Goal: Task Accomplishment & Management: Manage account settings

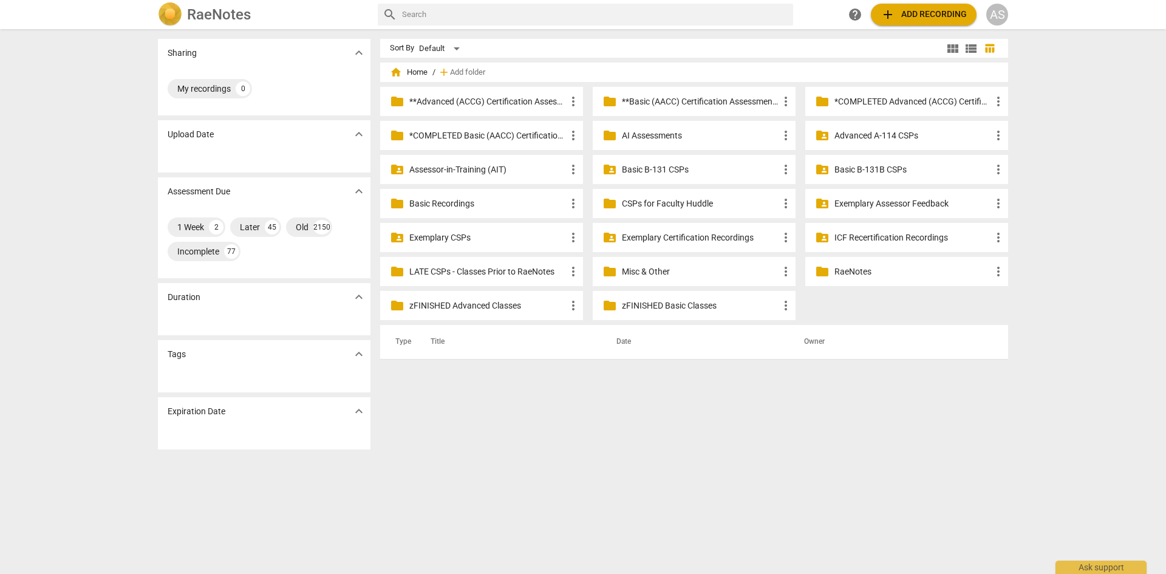
click at [998, 18] on div "AS" at bounding box center [997, 15] width 22 height 22
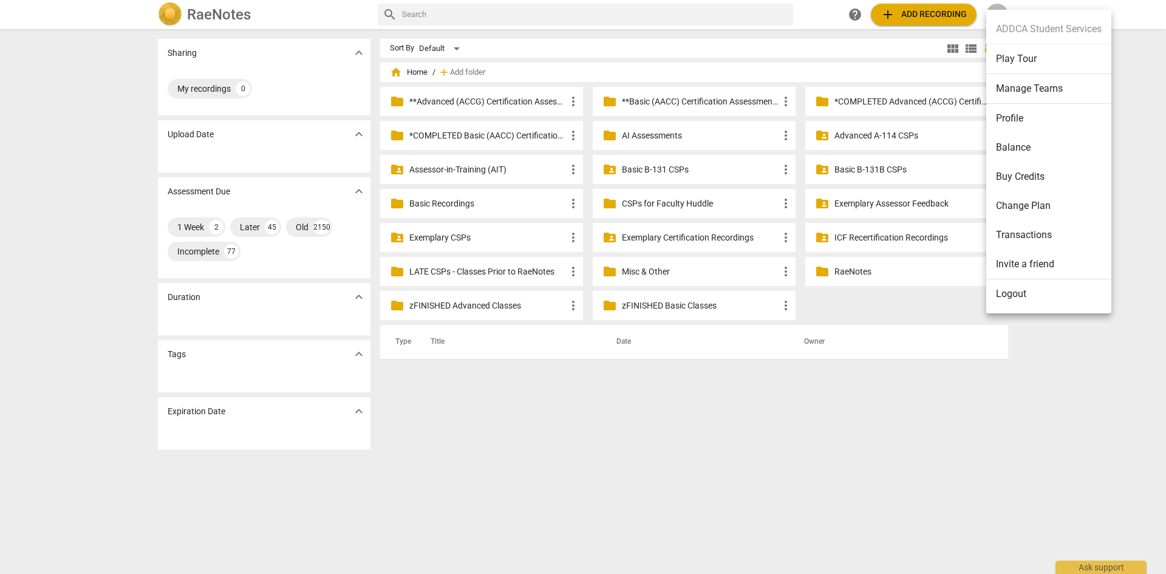
click at [1036, 90] on li "Manage Teams" at bounding box center [1048, 89] width 125 height 30
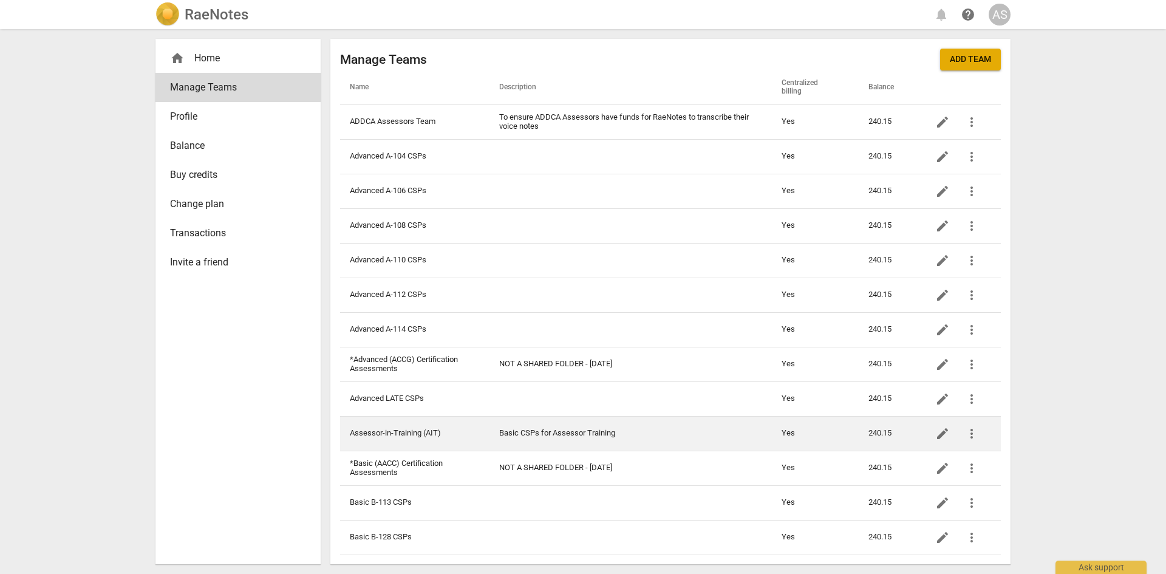
click at [434, 432] on td "Assessor-in-Training (AIT)" at bounding box center [414, 433] width 149 height 35
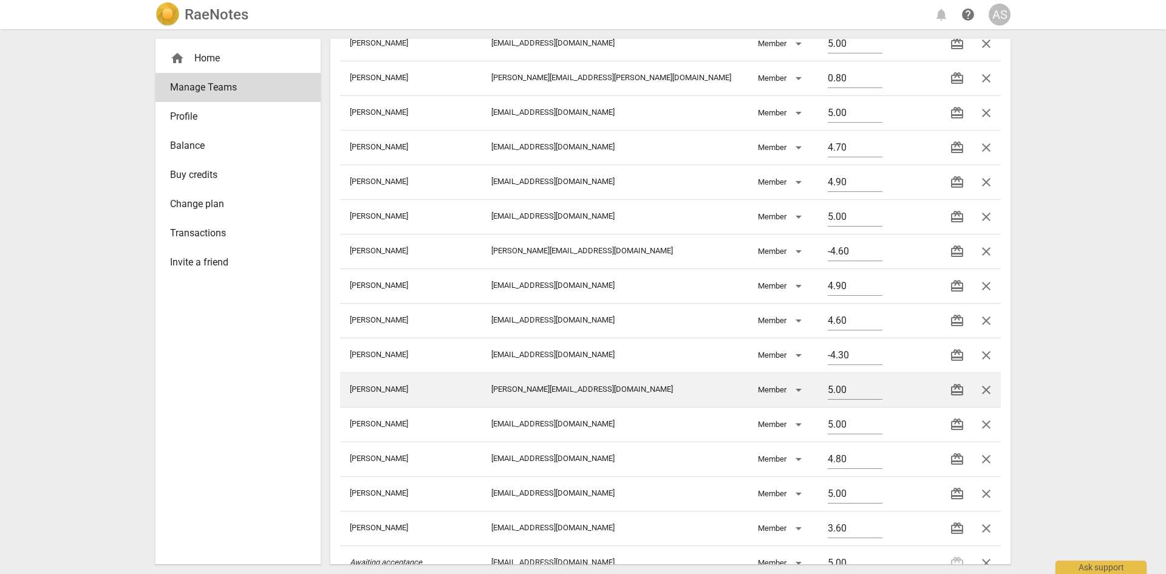
scroll to position [319, 0]
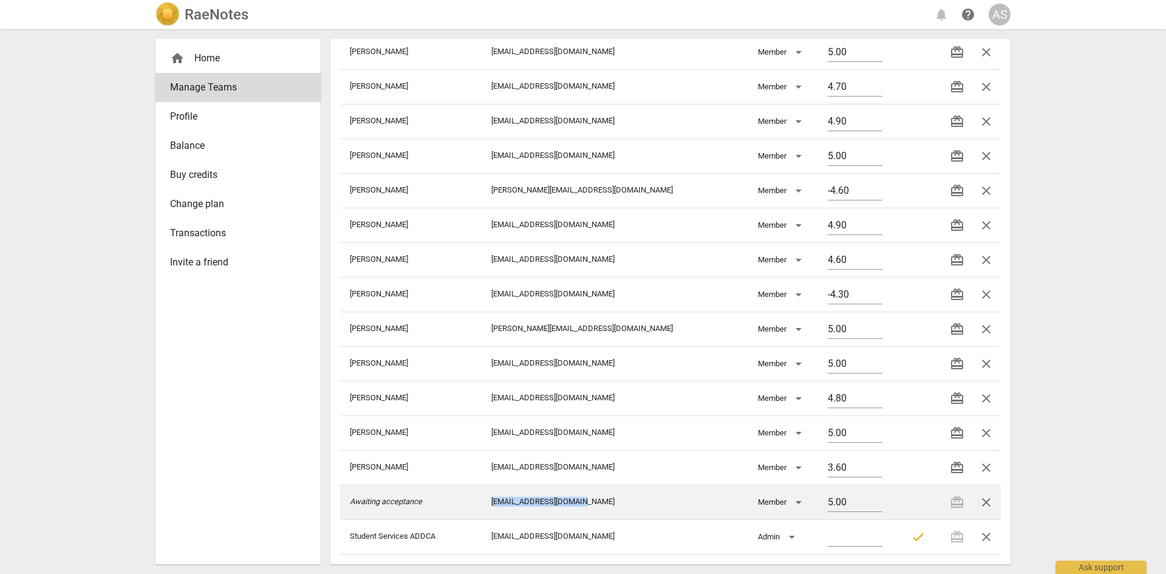
drag, startPoint x: 598, startPoint y: 500, endPoint x: 490, endPoint y: 506, distance: 107.6
click at [490, 506] on tr "Awaiting acceptance loriwcharter@gmail.com Member 5.00 redeem close" at bounding box center [670, 502] width 661 height 35
copy tr "[EMAIL_ADDRESS][DOMAIN_NAME]"
click at [985, 508] on span "close" at bounding box center [986, 502] width 15 height 15
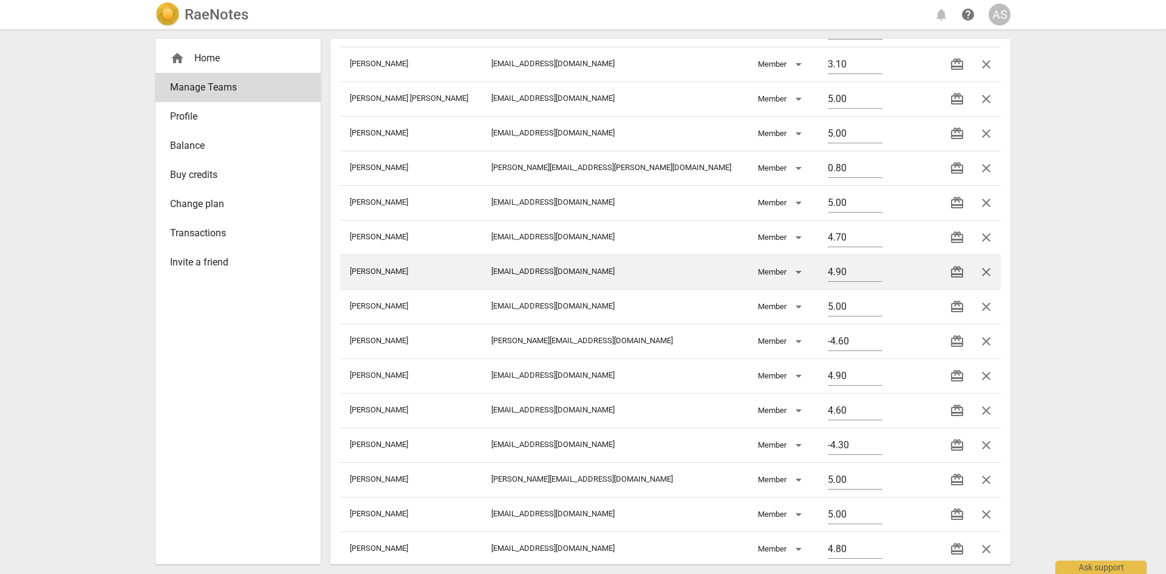
scroll to position [0, 0]
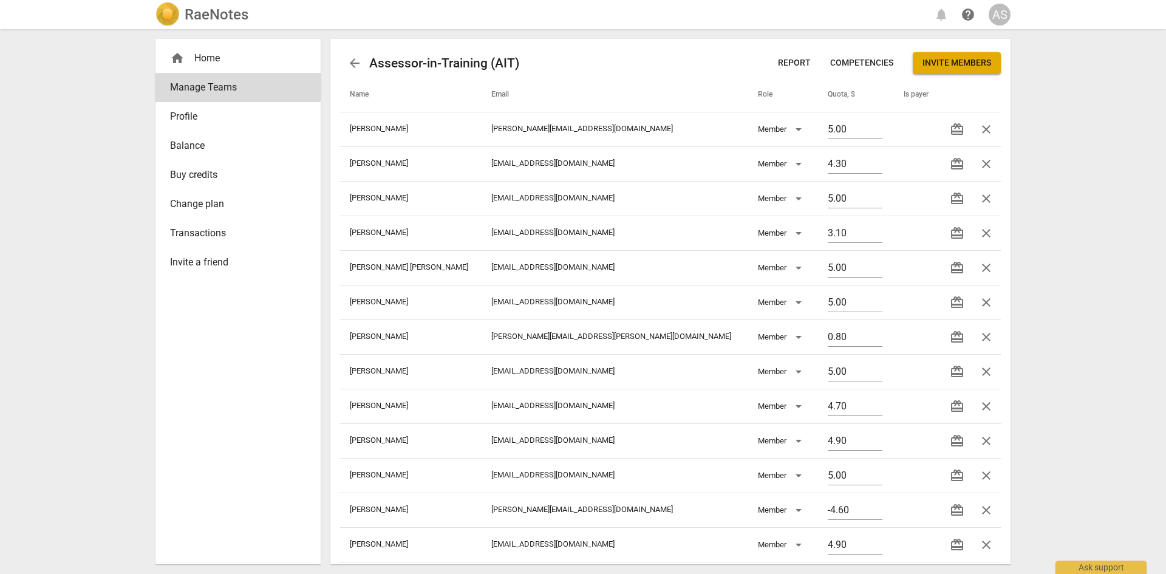
click at [944, 69] on span "Invite members" at bounding box center [956, 63] width 69 height 12
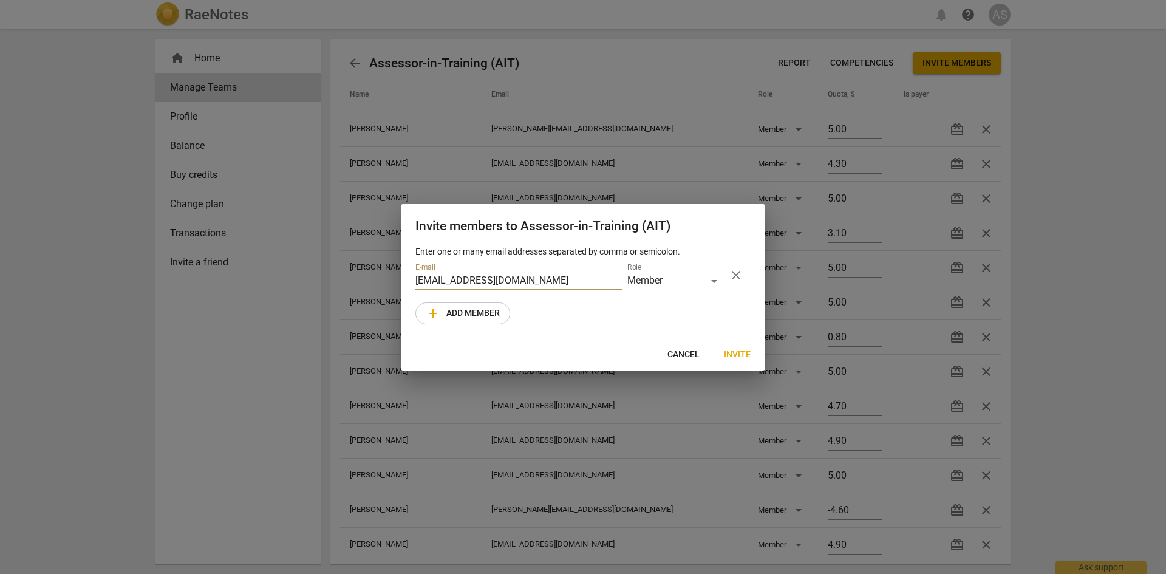
click at [431, 284] on input "[EMAIL_ADDRESS][DOMAIN_NAME]" at bounding box center [518, 282] width 207 height 18
type input "[EMAIL_ADDRESS][DOMAIN_NAME]"
click at [739, 357] on span "Invite" at bounding box center [737, 355] width 27 height 12
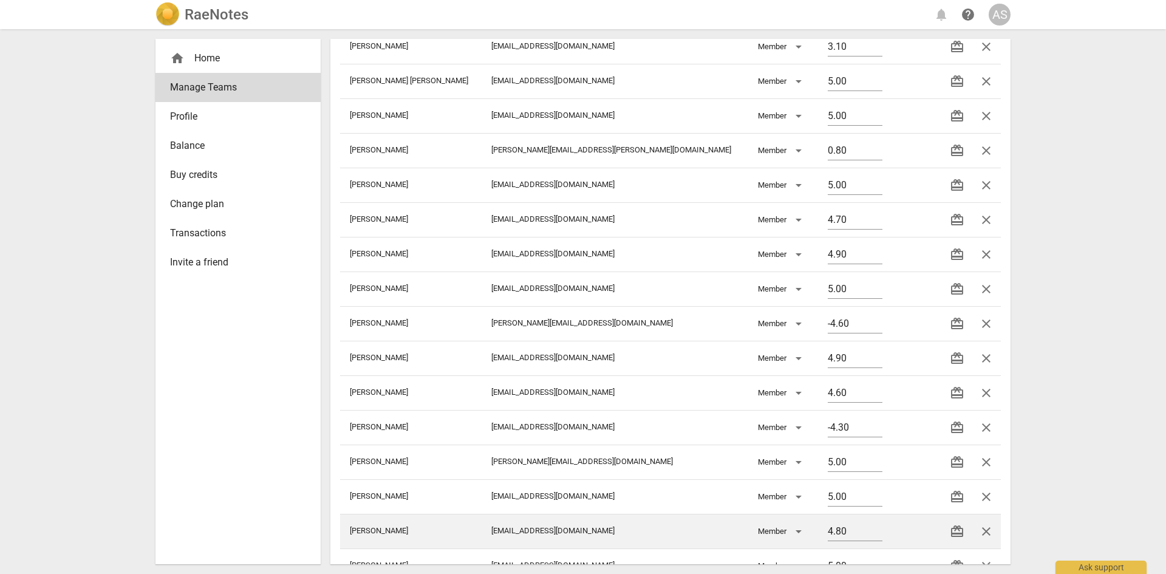
scroll to position [319, 0]
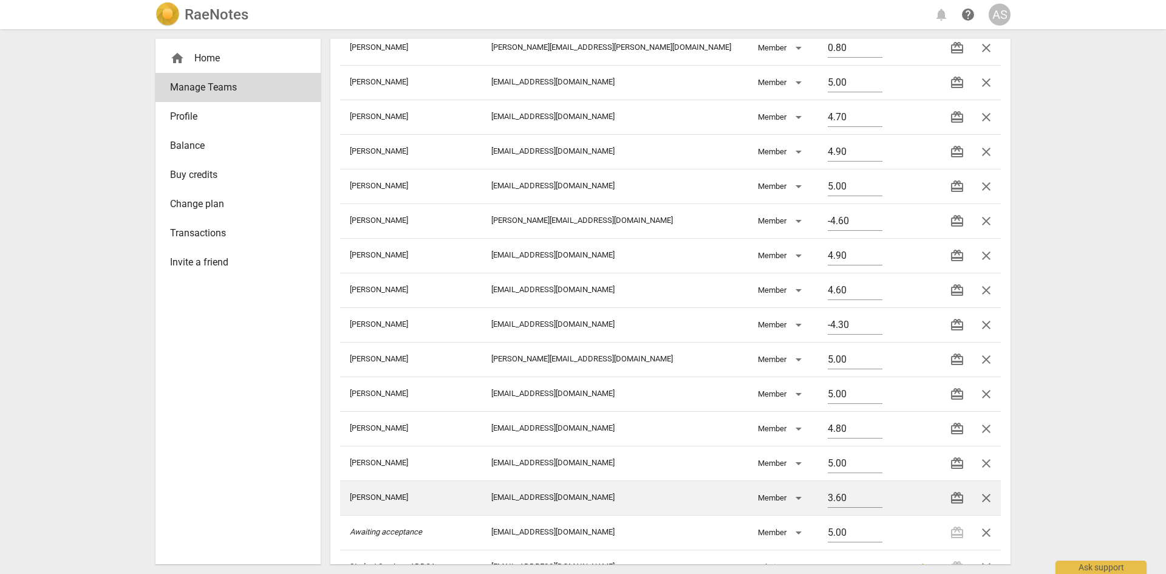
scroll to position [319, 0]
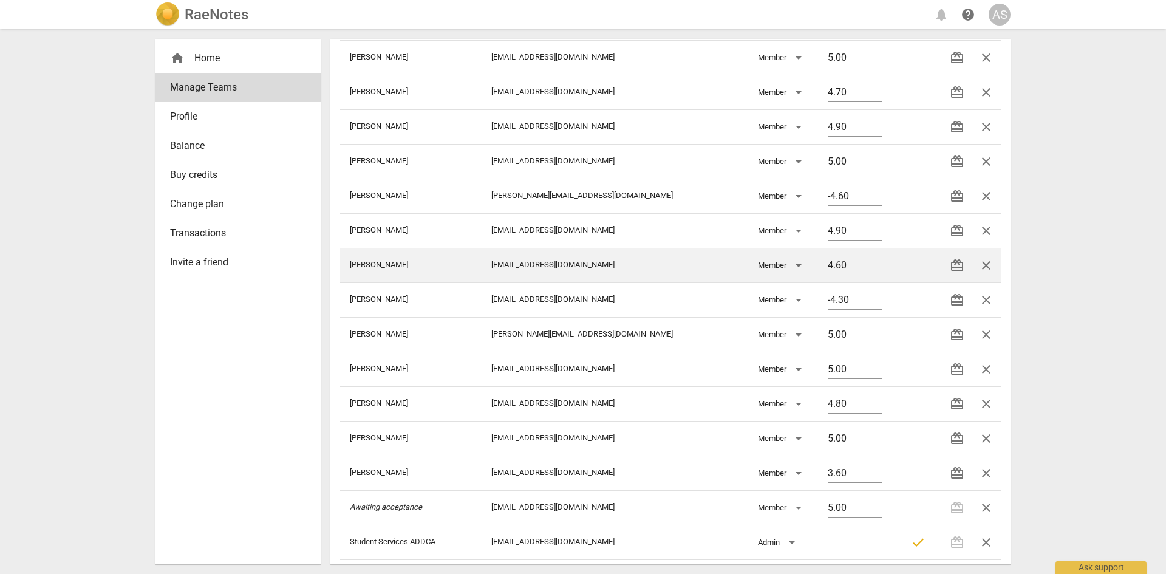
scroll to position [319, 0]
